Goal: Communication & Community: Answer question/provide support

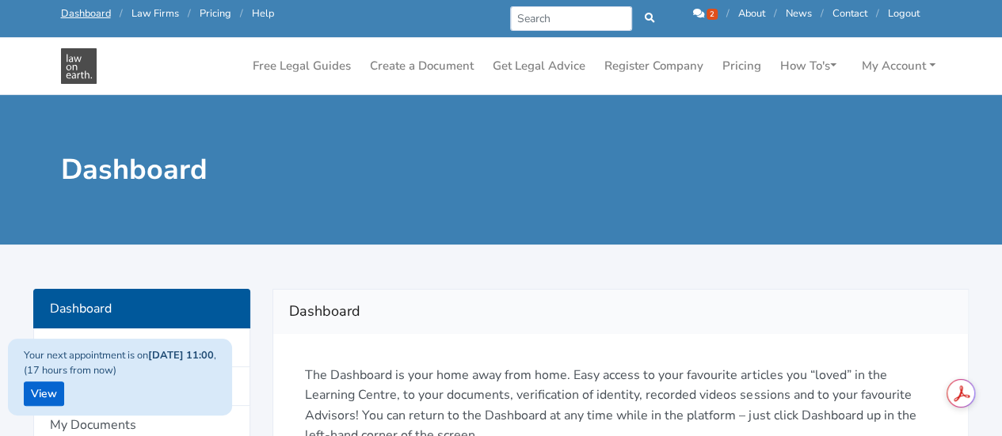
click at [694, 13] on icon at bounding box center [698, 14] width 11 height 10
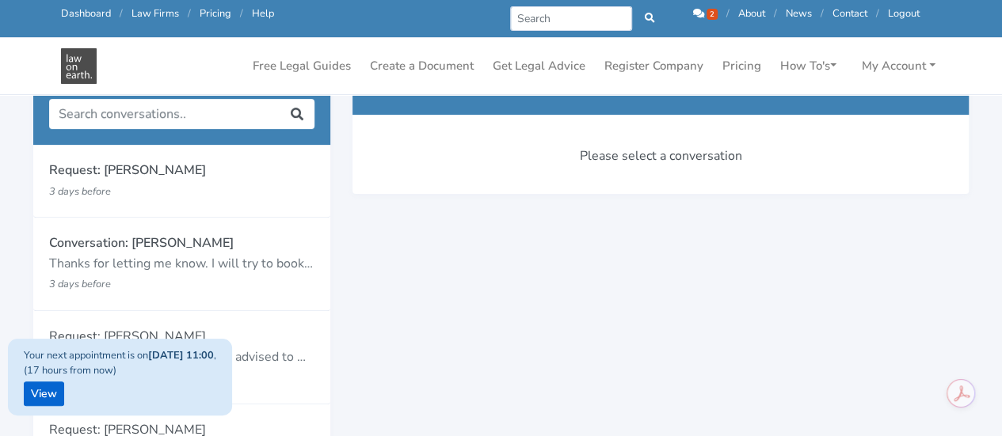
scroll to position [158, 0]
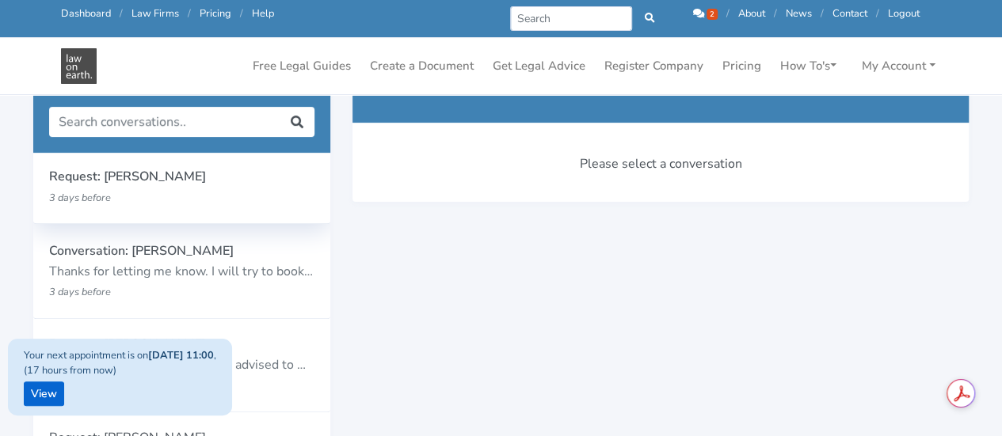
click at [92, 200] on small "3 days before" at bounding box center [80, 198] width 62 height 14
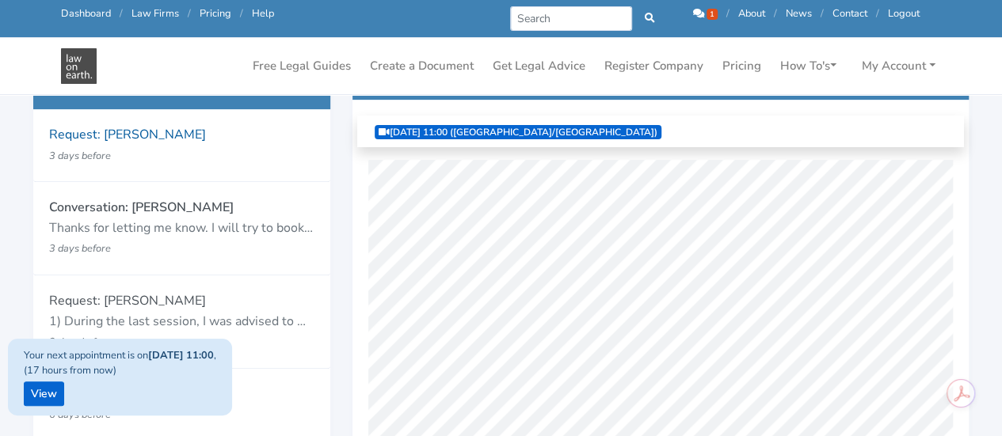
scroll to position [211, 0]
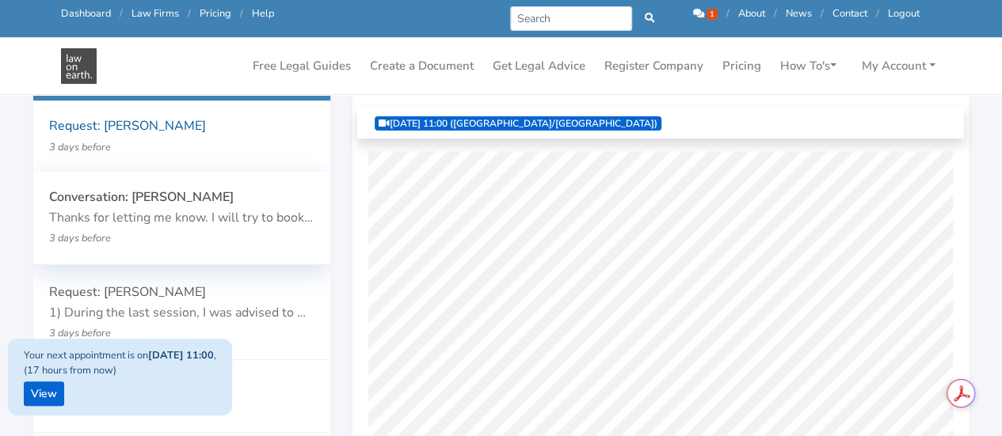
click at [195, 197] on p "Conversation: [PERSON_NAME]" at bounding box center [181, 198] width 265 height 21
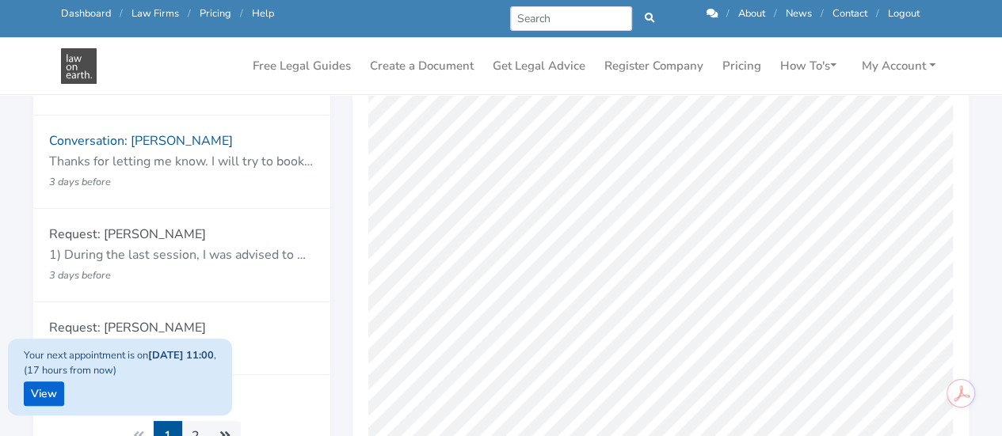
scroll to position [277, 0]
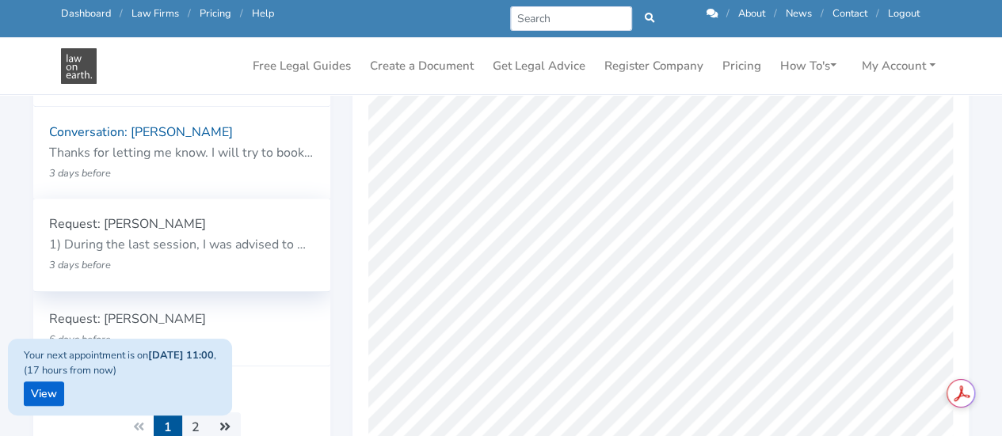
click at [160, 241] on p "1) During the last session, I was advised to wait for the hearings ([PERSON_NAM…" at bounding box center [181, 245] width 265 height 21
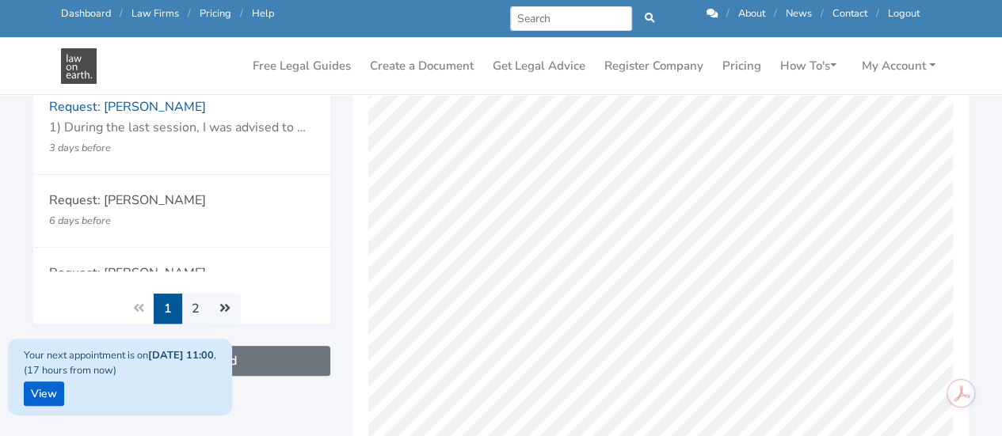
scroll to position [366, 0]
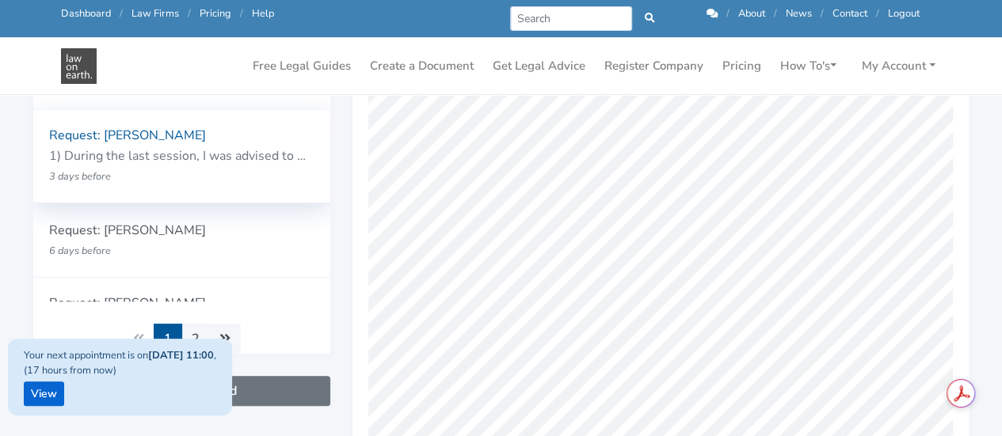
click at [229, 181] on p "3 days before" at bounding box center [158, 176] width 218 height 21
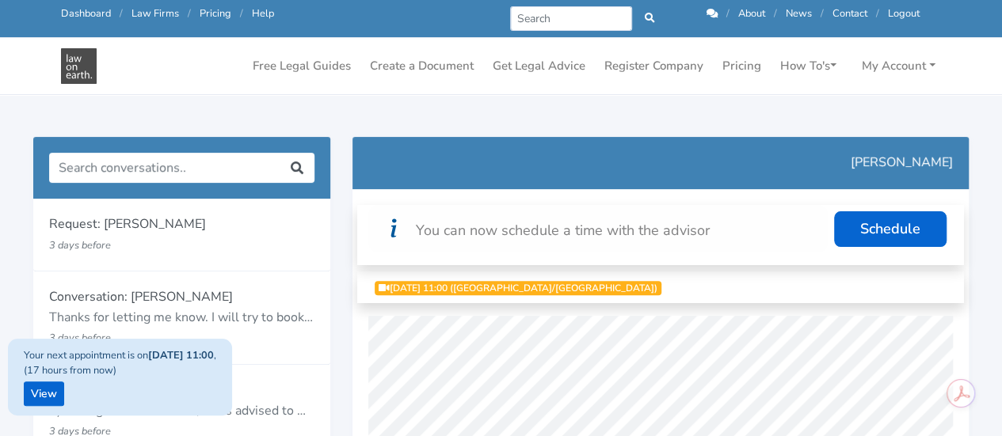
scroll to position [127, 0]
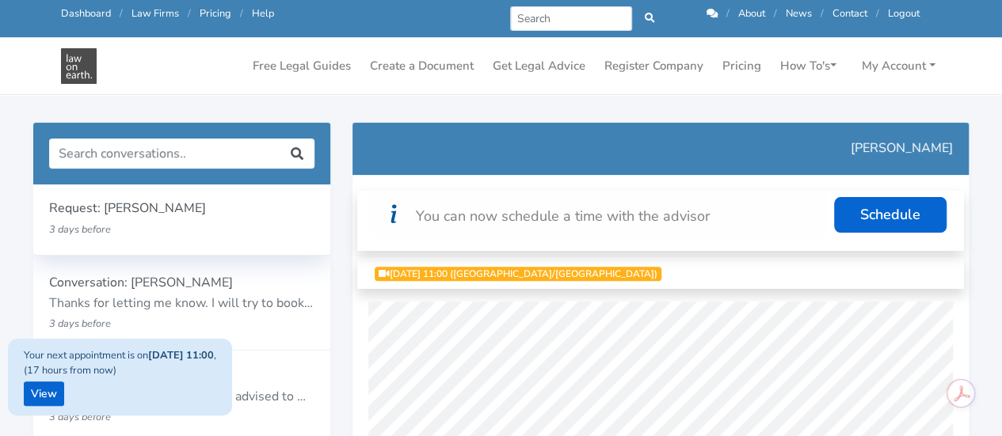
click at [209, 218] on p "Request: [PERSON_NAME]" at bounding box center [181, 209] width 265 height 21
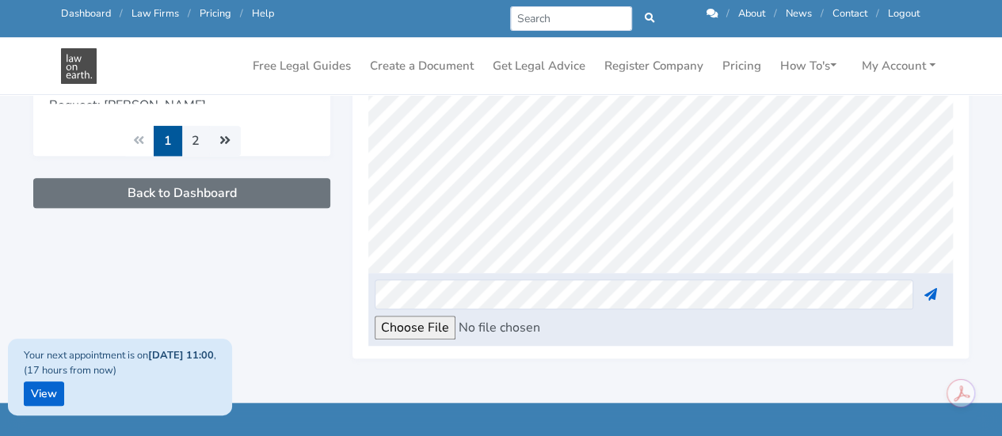
scroll to position [566, 0]
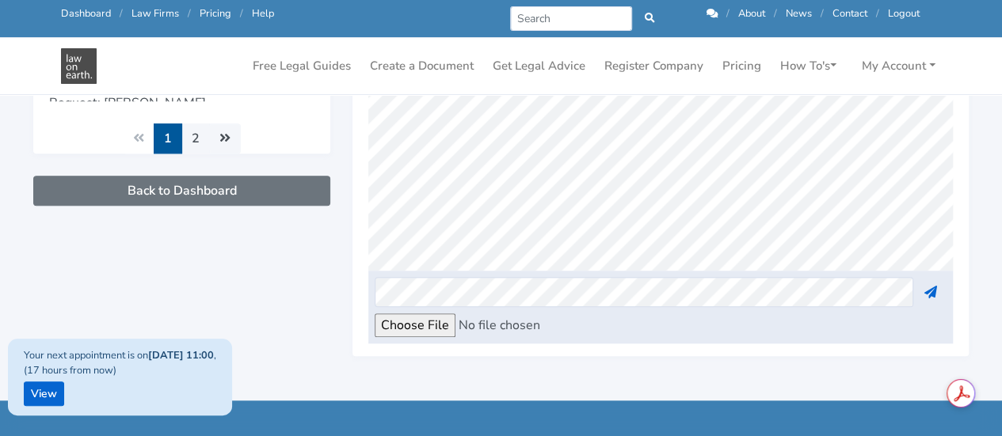
click at [423, 329] on input "file" at bounding box center [509, 326] width 269 height 24
type input "C:\fakepath\Initial Letter to [PERSON_NAME] [DATE].pdf"
click at [931, 286] on icon at bounding box center [929, 292] width 13 height 13
click at [417, 326] on input "file" at bounding box center [509, 326] width 269 height 24
click at [420, 329] on input "file" at bounding box center [509, 326] width 269 height 24
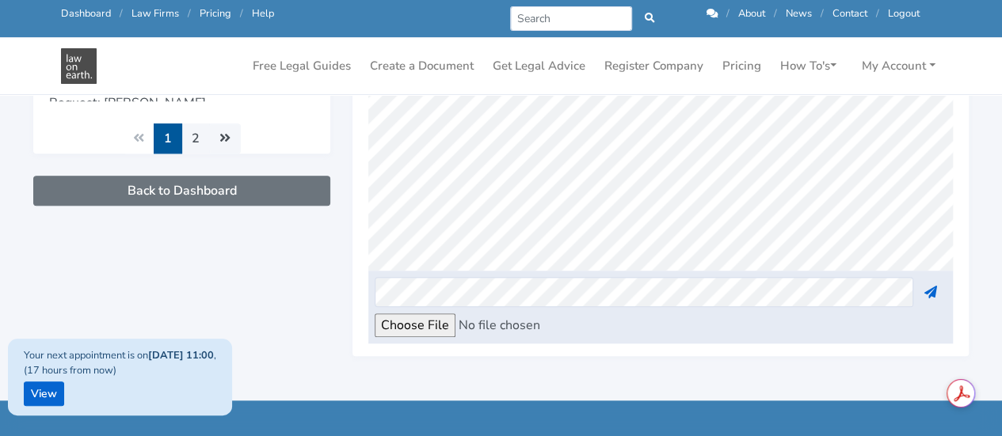
click at [432, 322] on input "file" at bounding box center [509, 326] width 269 height 24
type input "C:\fakepath\FCFCOA - Prescribed Brochure - Before-you-file-pre-action-procedure…"
click at [933, 289] on icon at bounding box center [929, 292] width 13 height 13
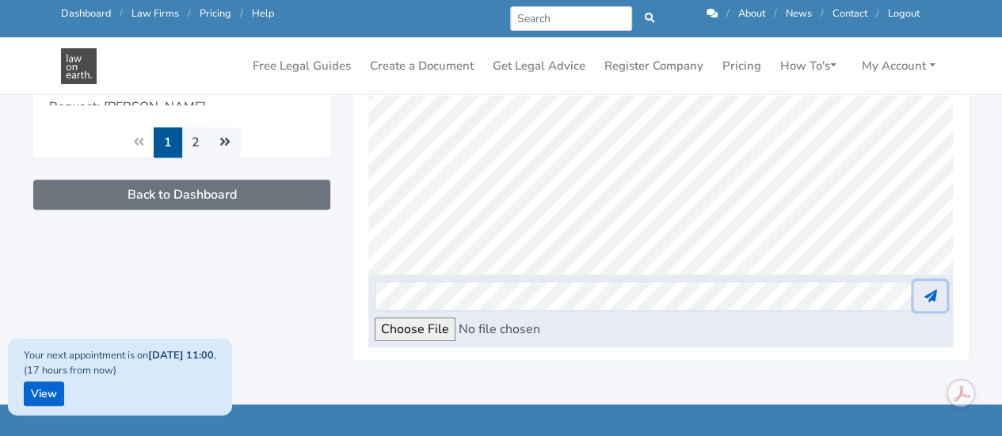
scroll to position [580, 0]
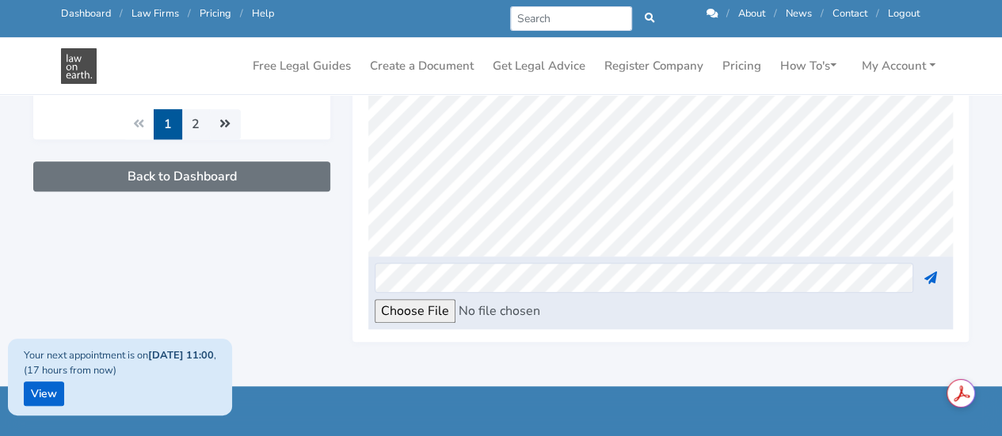
click at [415, 307] on input "file" at bounding box center [509, 311] width 269 height 24
type input "C:\fakepath\FCFCOA - Prescribed Brochure - Central Practice Direction - Family …"
click at [928, 278] on icon at bounding box center [929, 278] width 13 height 13
click at [435, 308] on input "file" at bounding box center [509, 311] width 269 height 24
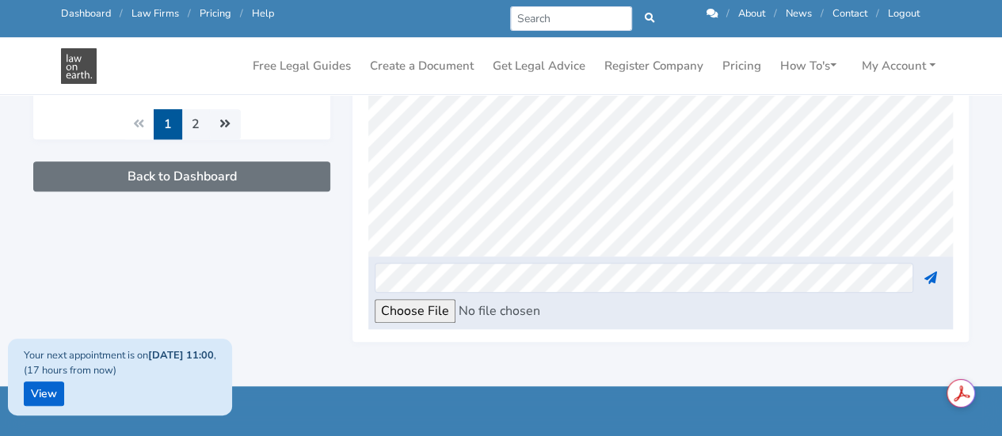
type input "C:\fakepath\FCFCOA - Prescribed Brochure - Duty of Discloure.pdf"
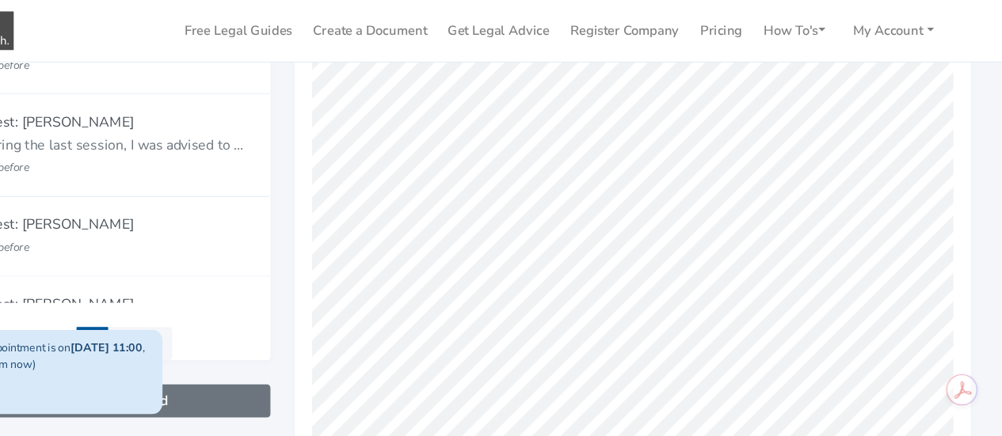
scroll to position [383, 0]
